Goal: Information Seeking & Learning: Learn about a topic

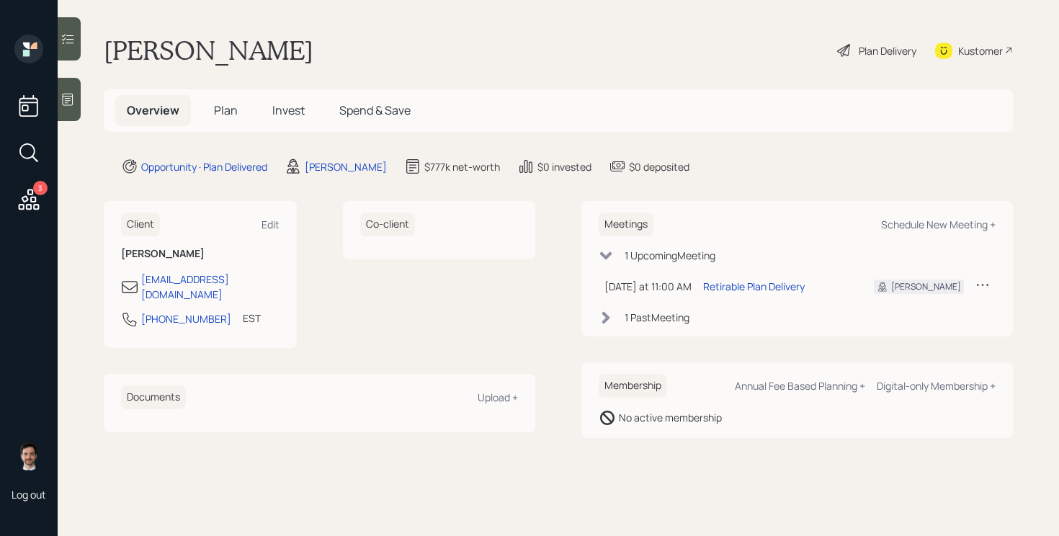
click at [227, 110] on span "Plan" at bounding box center [226, 110] width 24 height 16
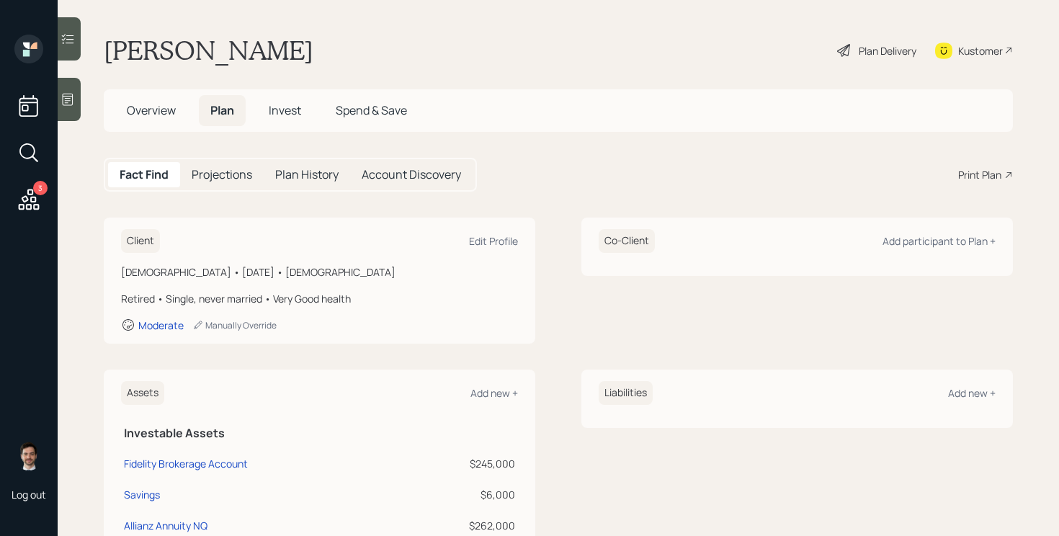
click at [869, 47] on div "Plan Delivery" at bounding box center [887, 50] width 58 height 15
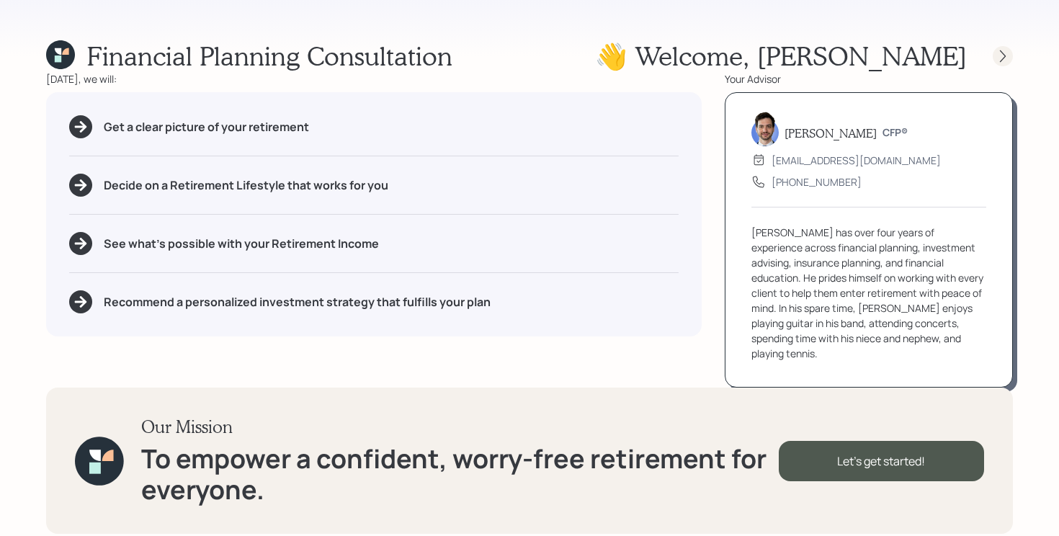
click at [1001, 62] on icon at bounding box center [1002, 56] width 14 height 14
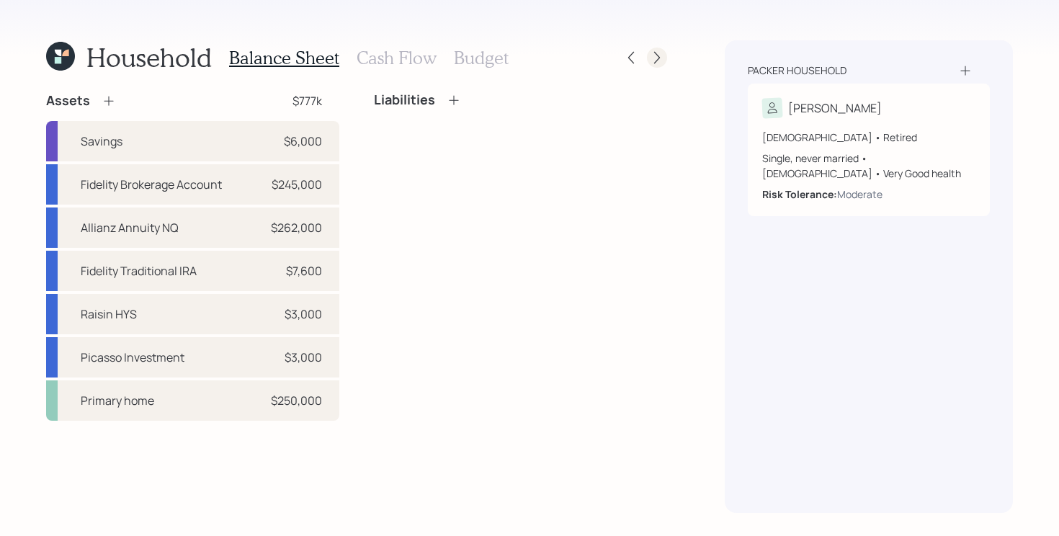
click at [656, 60] on icon at bounding box center [657, 58] width 6 height 12
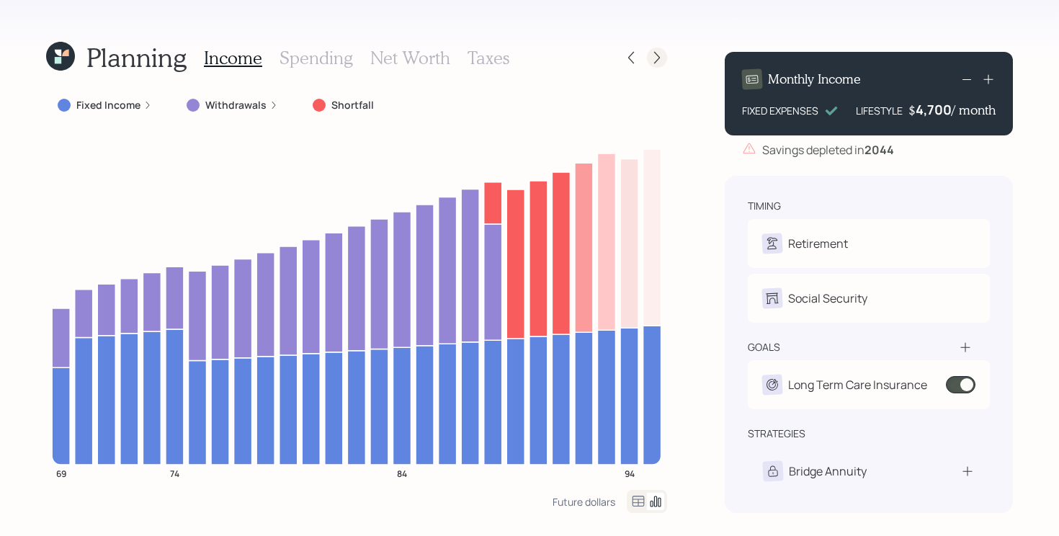
click at [656, 60] on icon at bounding box center [657, 57] width 14 height 14
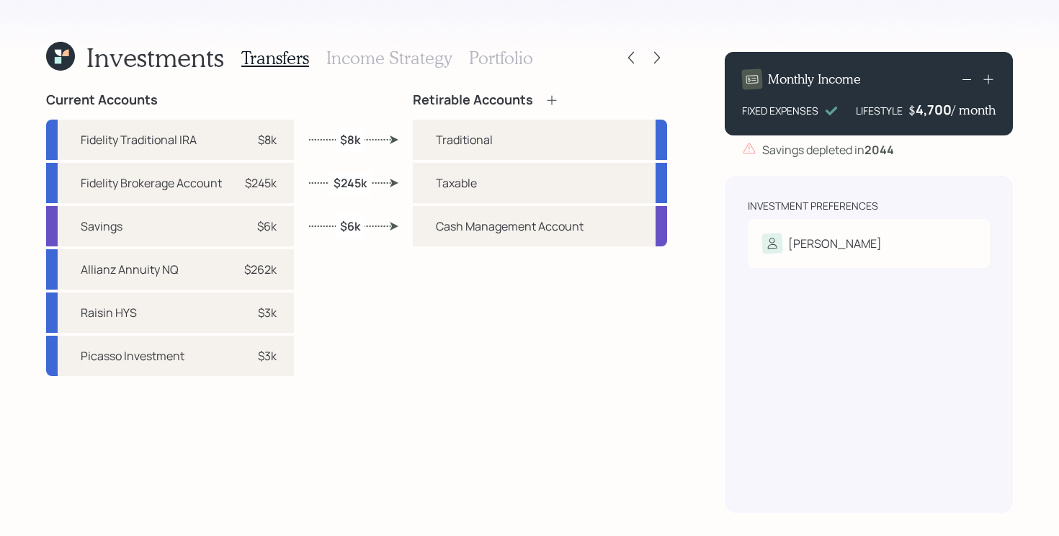
click at [384, 58] on h3 "Income Strategy" at bounding box center [388, 58] width 125 height 21
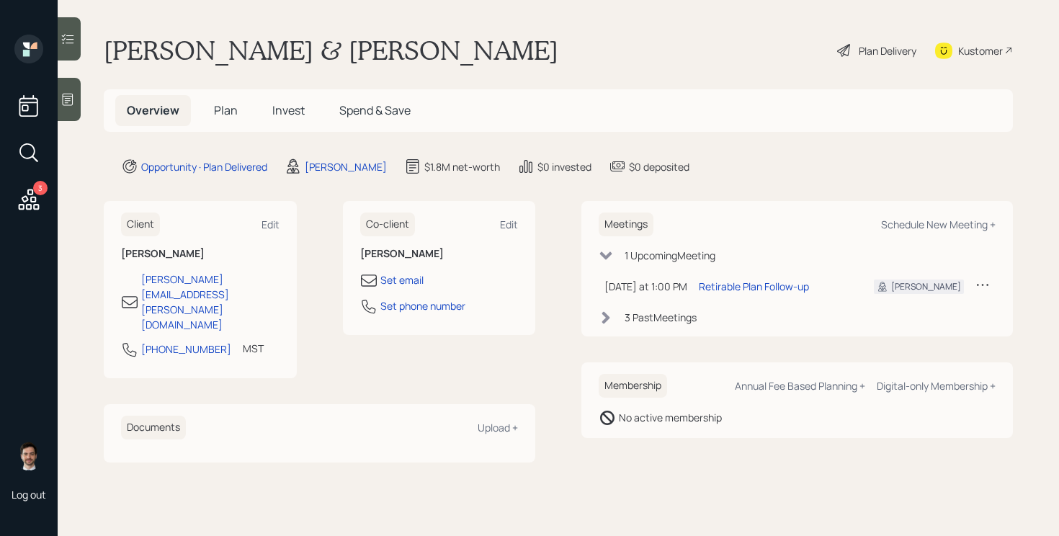
click at [230, 125] on h5 "Plan" at bounding box center [225, 110] width 47 height 31
